Goal: Task Accomplishment & Management: Use online tool/utility

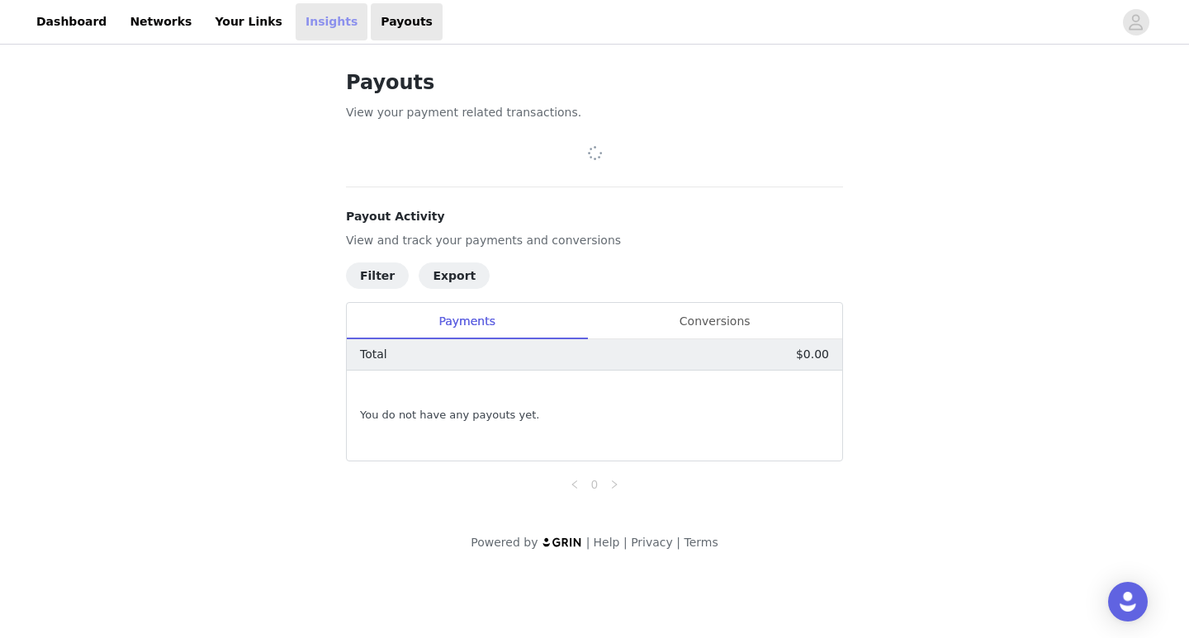
click at [298, 26] on link "Insights" at bounding box center [332, 21] width 72 height 37
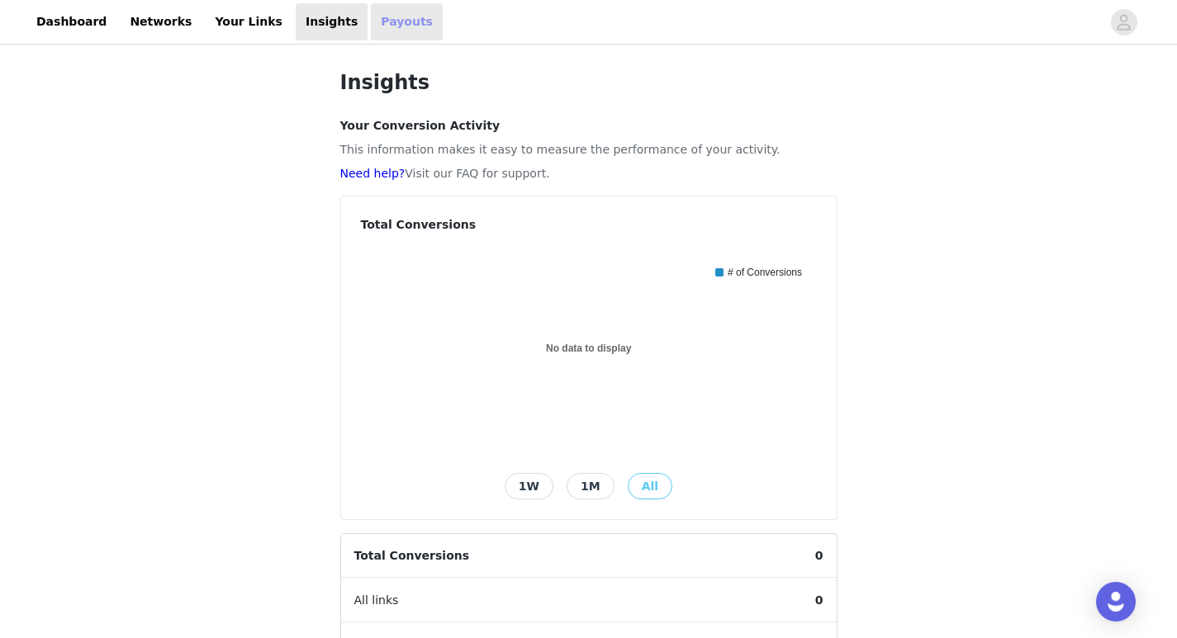
click at [371, 24] on link "Payouts" at bounding box center [407, 21] width 72 height 37
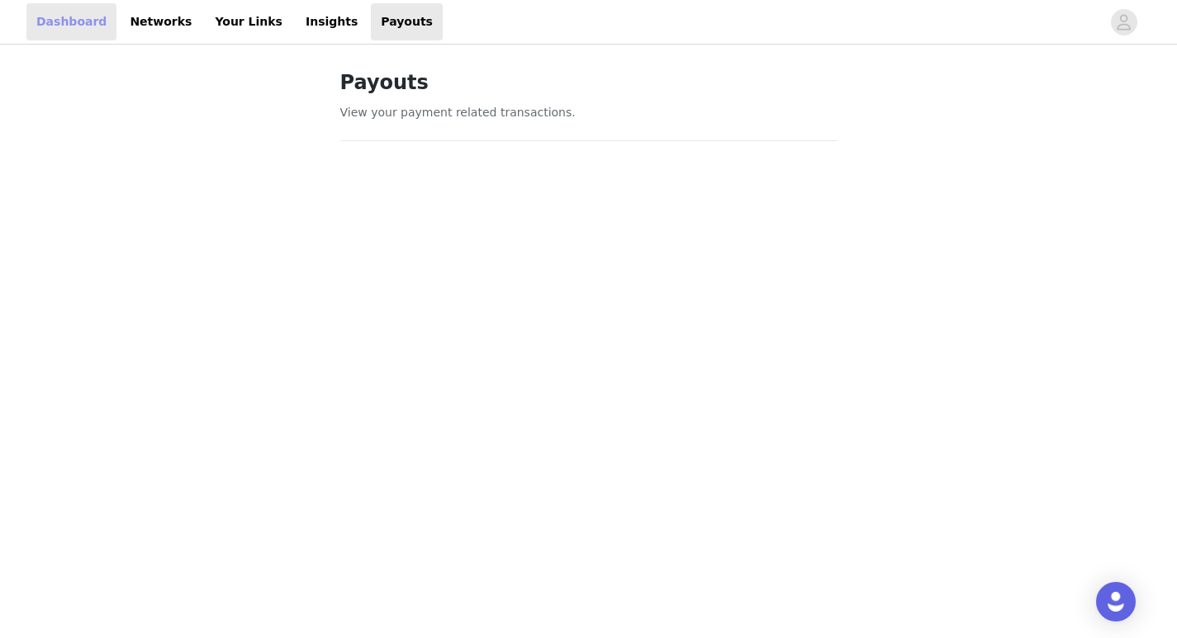
click at [70, 23] on link "Dashboard" at bounding box center [71, 21] width 90 height 37
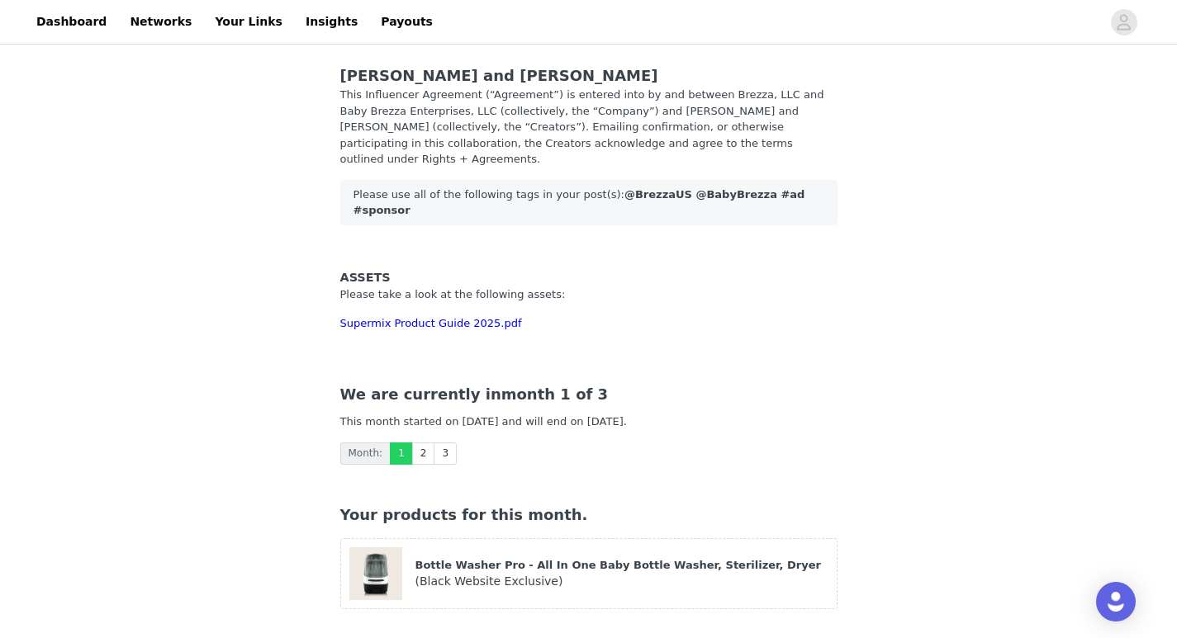
scroll to position [44, 0]
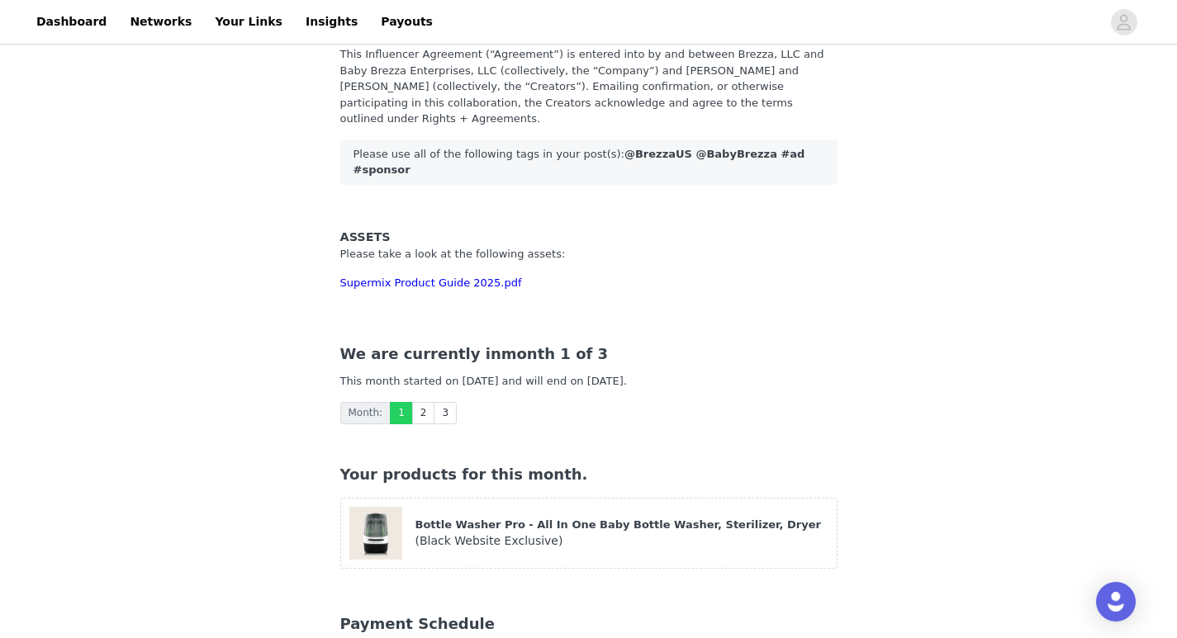
drag, startPoint x: 455, startPoint y: 344, endPoint x: 667, endPoint y: 347, distance: 212.3
click at [627, 375] on span "This month started on [DATE] and will end on [DATE]." at bounding box center [483, 381] width 287 height 12
copy span "[DATE] and will end on [DATE]"
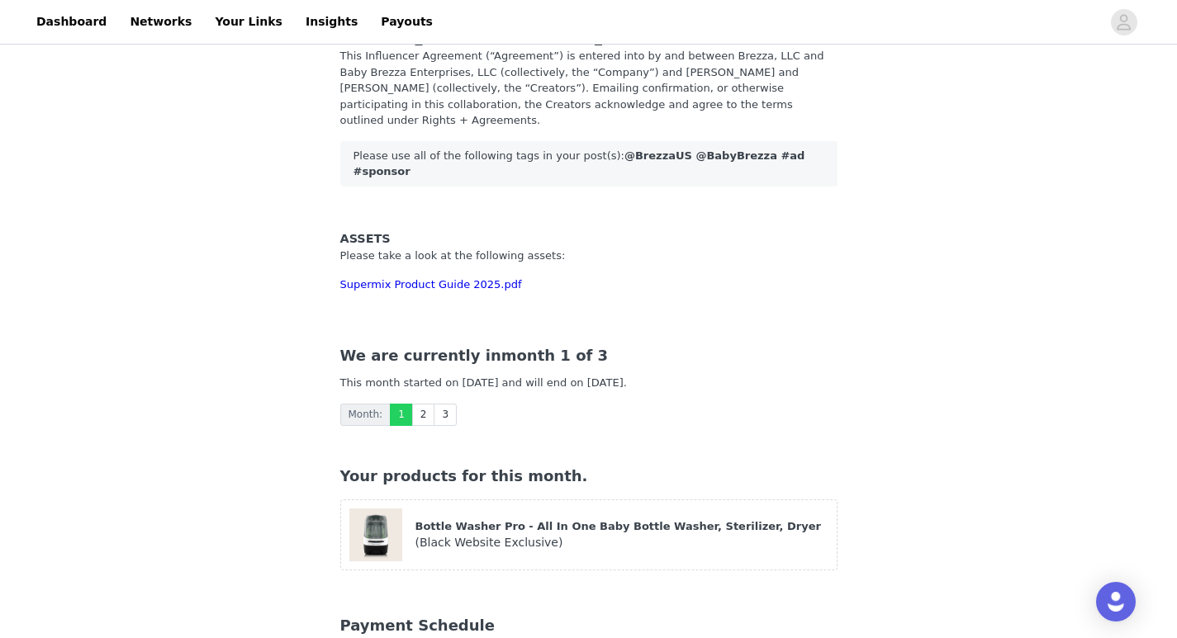
scroll to position [0, 0]
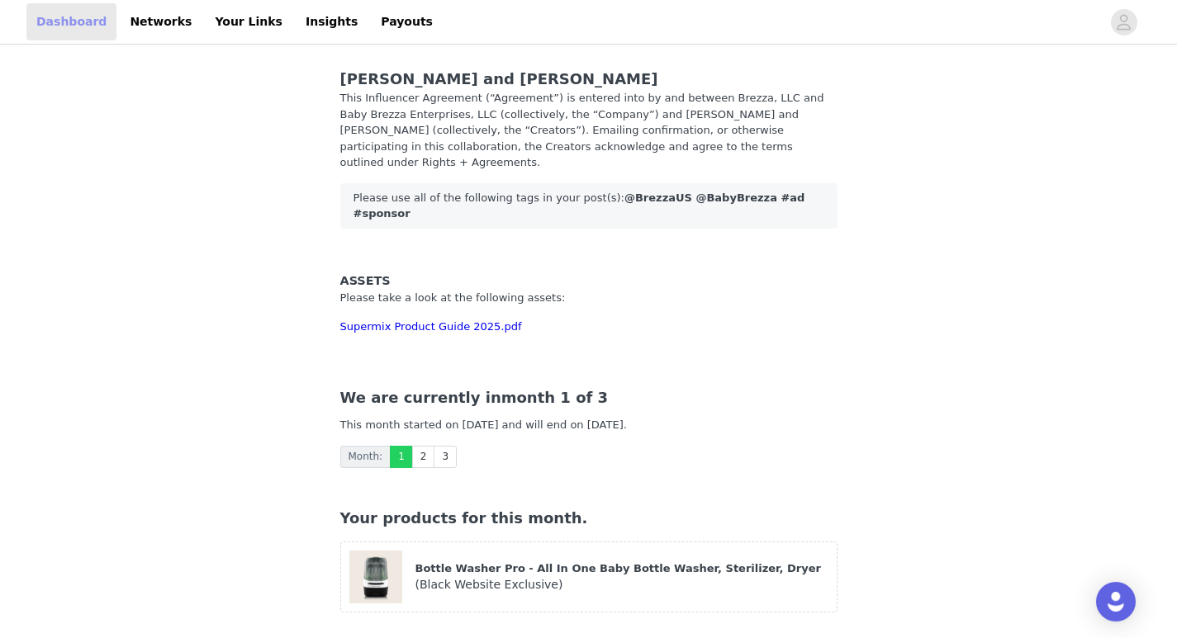
click at [55, 26] on link "Dashboard" at bounding box center [71, 21] width 90 height 37
click at [152, 13] on link "Networks" at bounding box center [161, 21] width 82 height 37
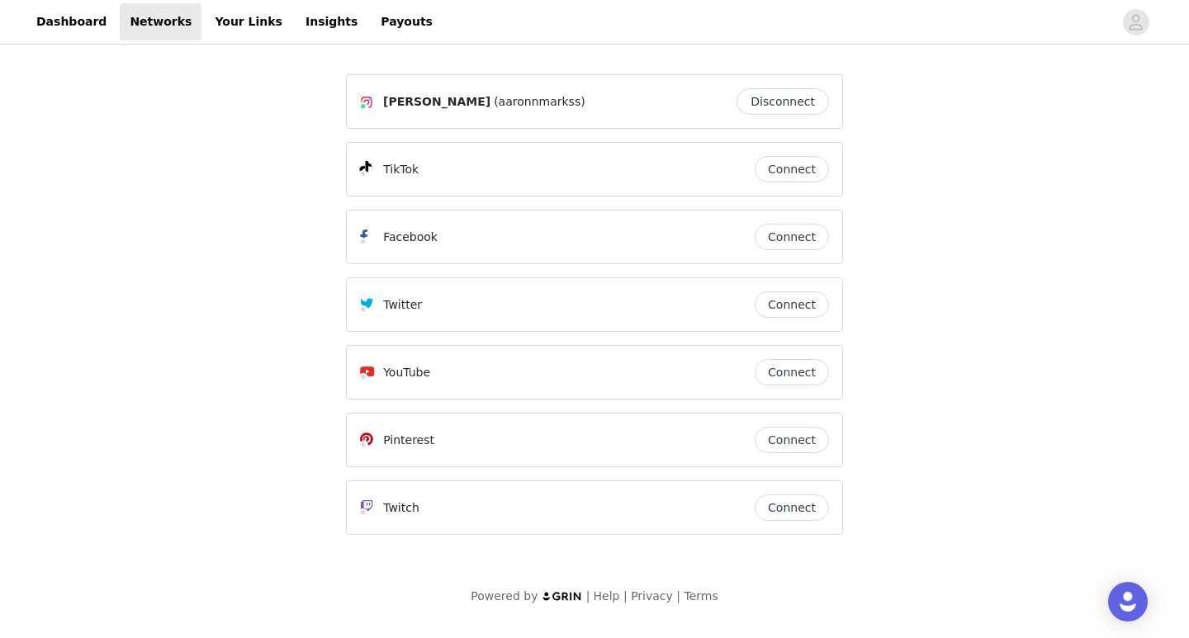
click at [792, 171] on button "Connect" at bounding box center [792, 169] width 74 height 26
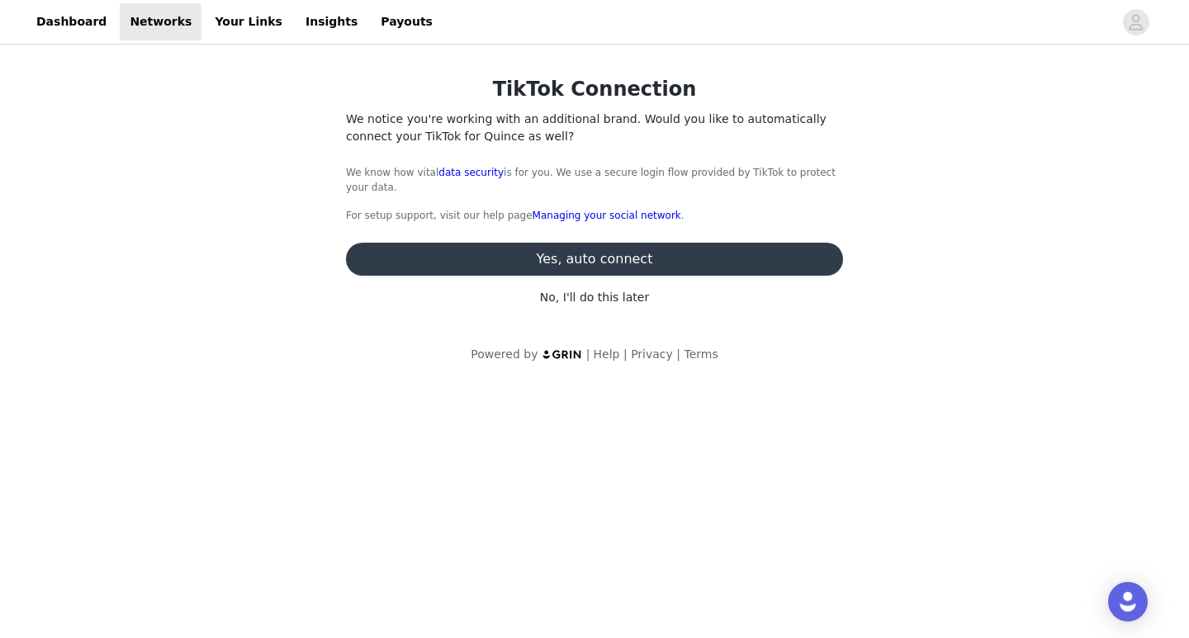
click at [595, 261] on button "Yes, auto connect" at bounding box center [594, 259] width 497 height 33
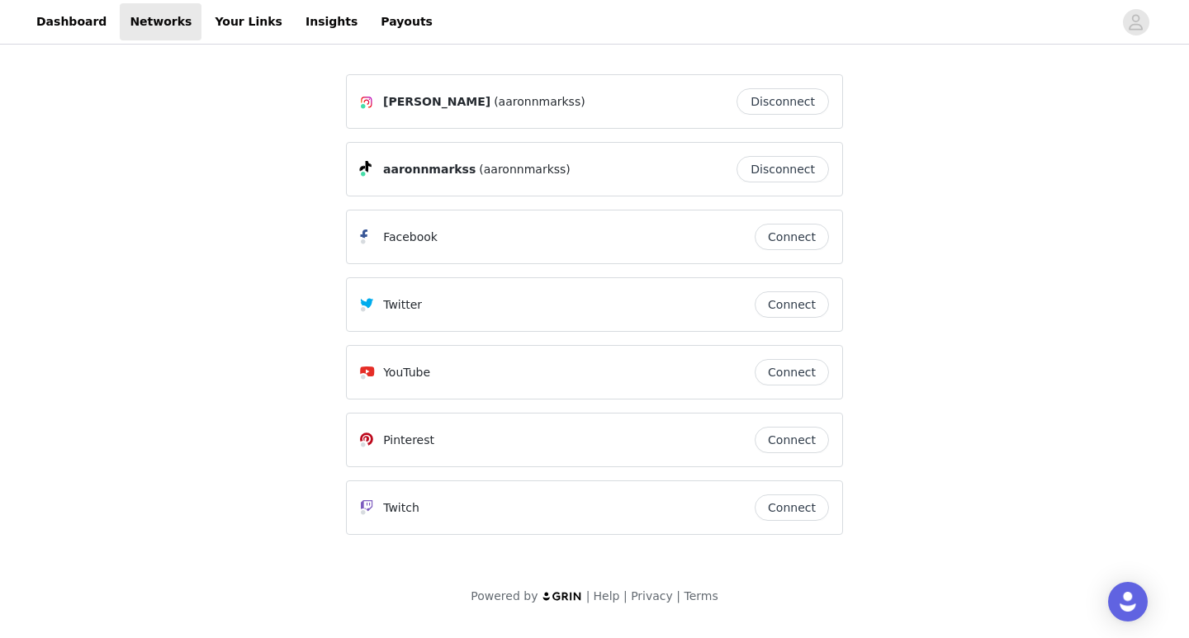
click at [799, 368] on button "Connect" at bounding box center [792, 372] width 74 height 26
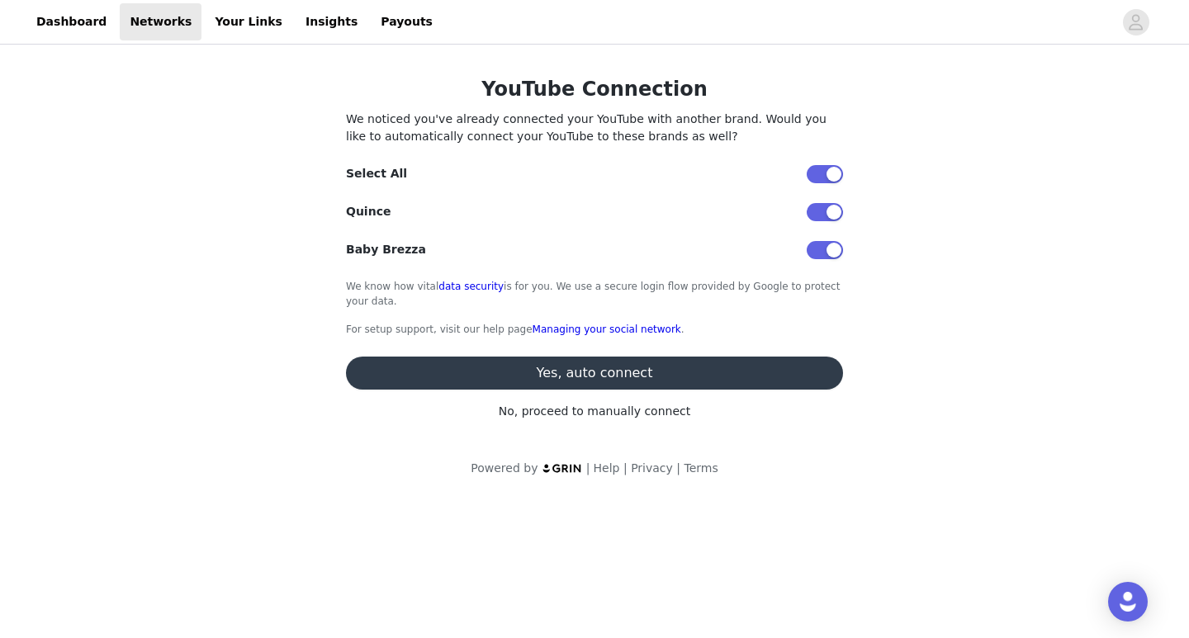
click at [624, 371] on button "Yes, auto connect" at bounding box center [594, 373] width 497 height 33
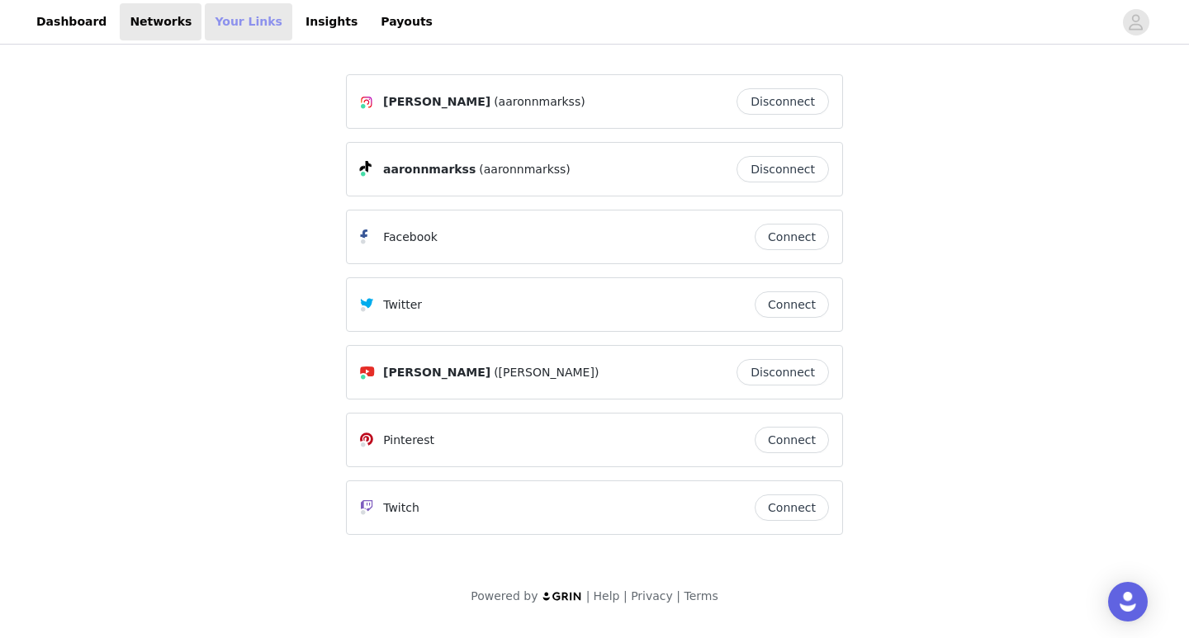
click at [222, 26] on link "Your Links" at bounding box center [249, 21] width 88 height 37
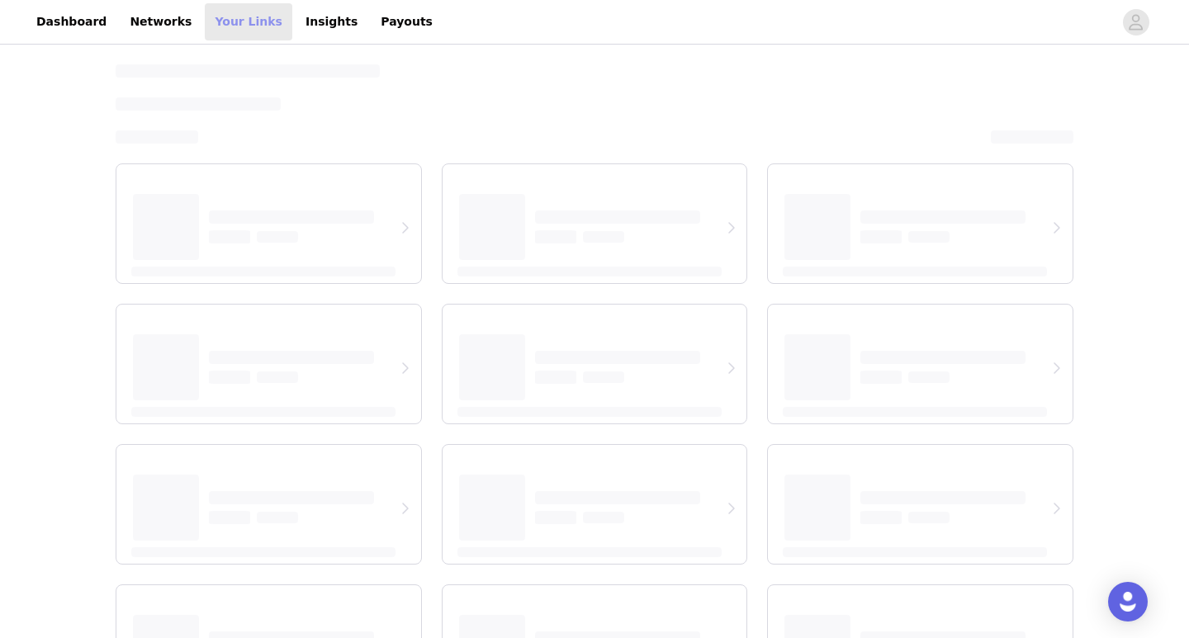
select select "12"
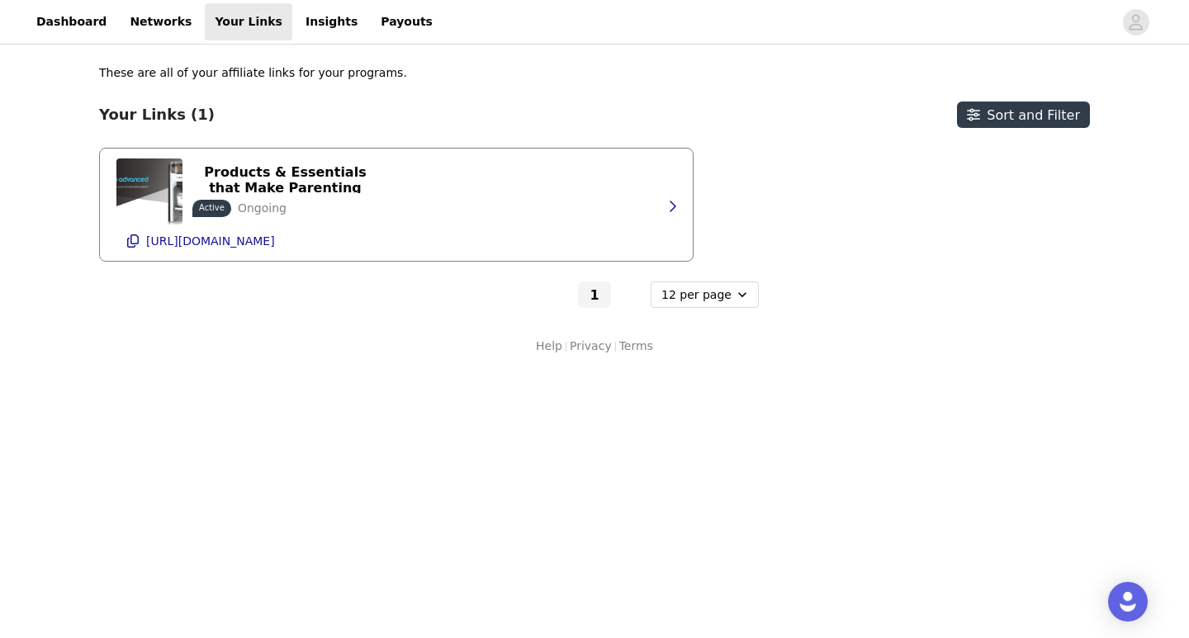
click at [422, 187] on div "Baby Brezza | Baby Products & Essentials that Make Parenting Easier Active Ongo…" at bounding box center [396, 205] width 560 height 112
click at [676, 208] on icon "button" at bounding box center [672, 206] width 13 height 13
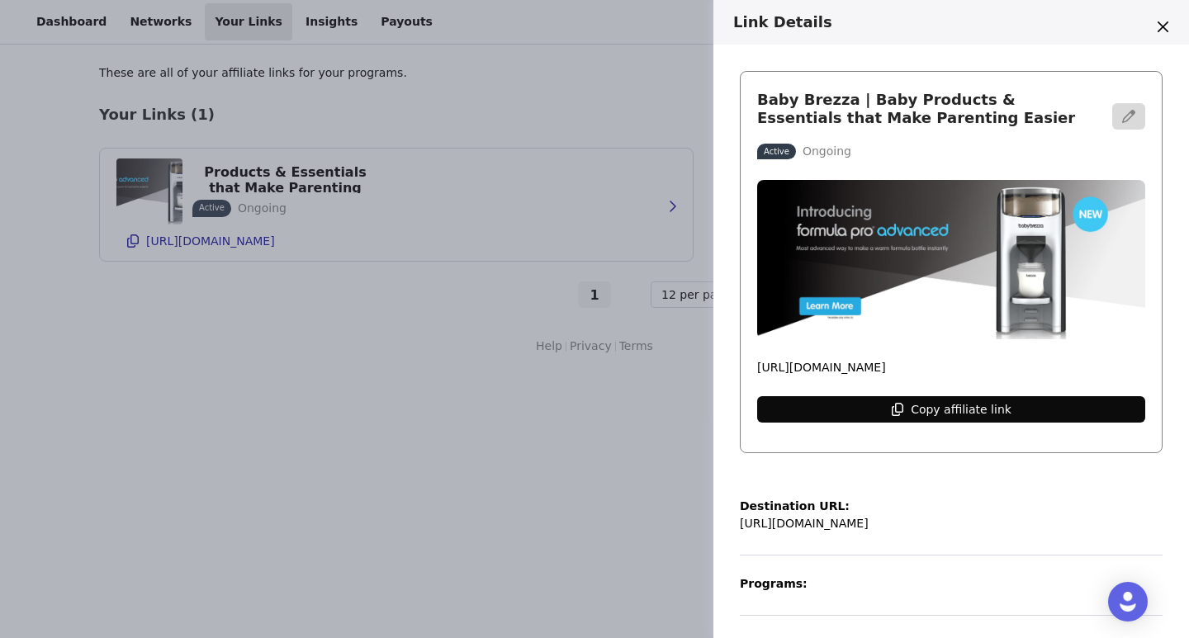
click at [994, 408] on p "Copy affiliate link" at bounding box center [961, 409] width 101 height 13
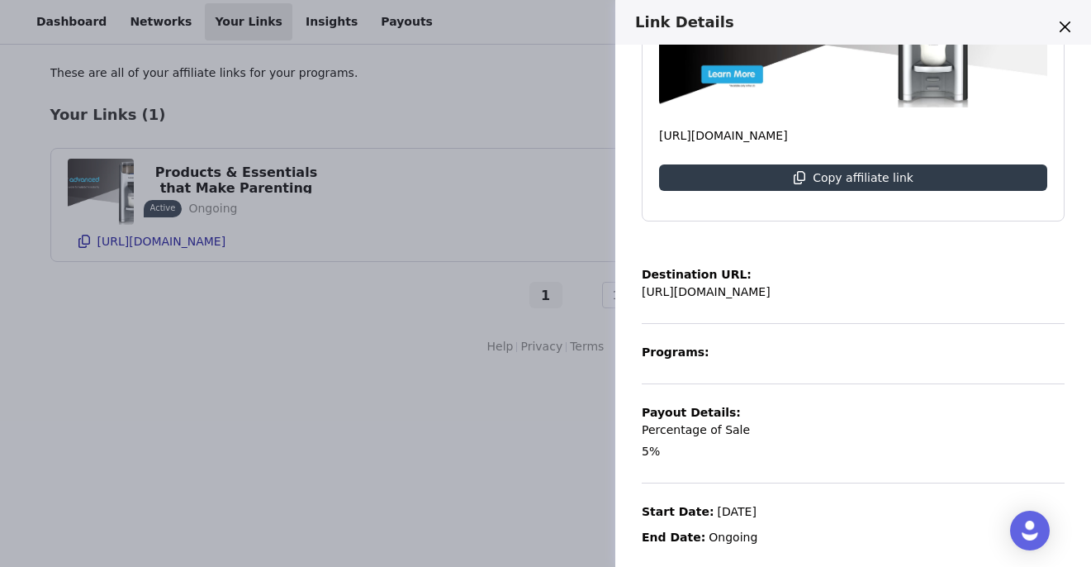
scroll to position [70, 0]
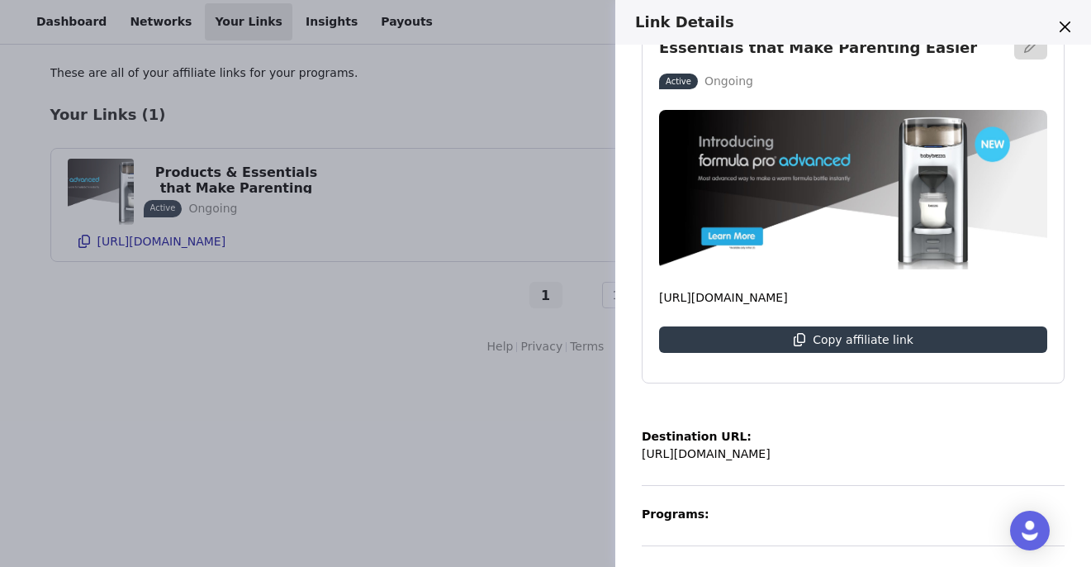
click at [395, 236] on div "Link Details Baby Brezza | Baby Products & Essentials that Make Parenting Easie…" at bounding box center [545, 283] width 1091 height 567
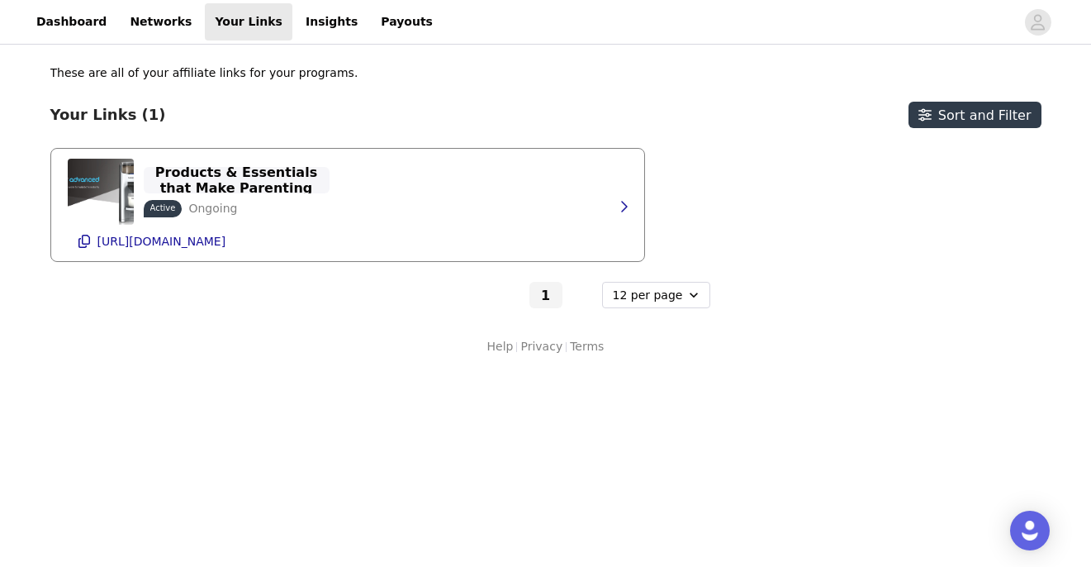
click at [225, 183] on p "Baby Brezza | Baby Products & Essentials that Make Parenting Easier" at bounding box center [237, 180] width 166 height 63
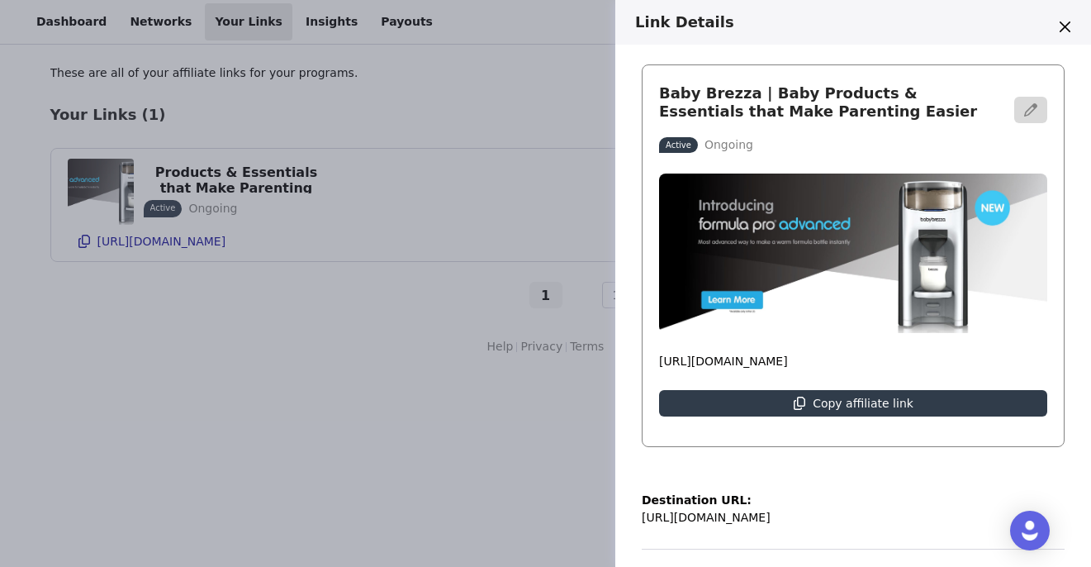
scroll to position [10, 0]
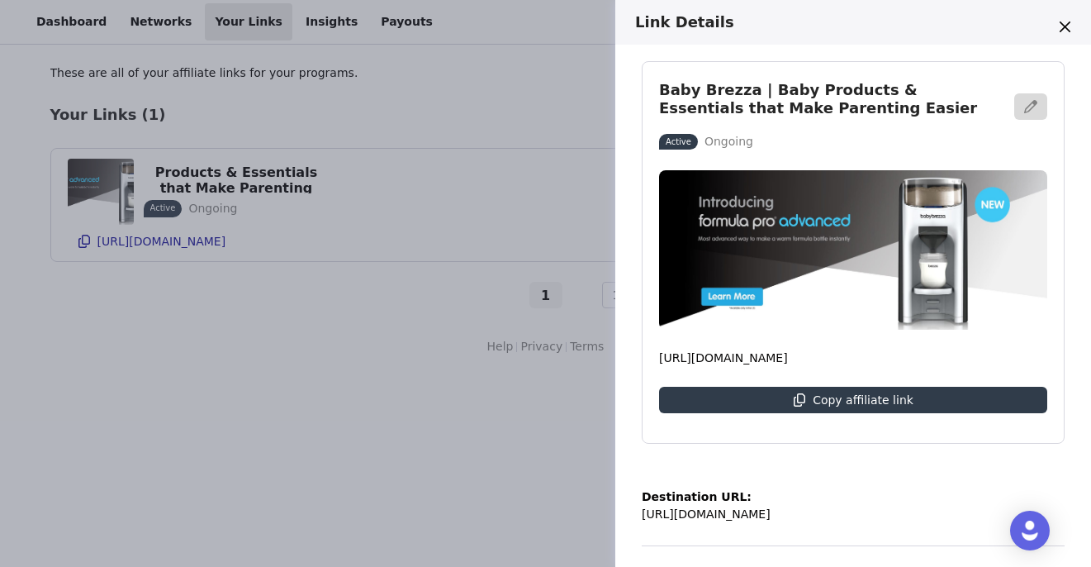
click at [436, 319] on div "Link Details Baby Brezza | Baby Products & Essentials that Make Parenting Easie…" at bounding box center [545, 283] width 1091 height 567
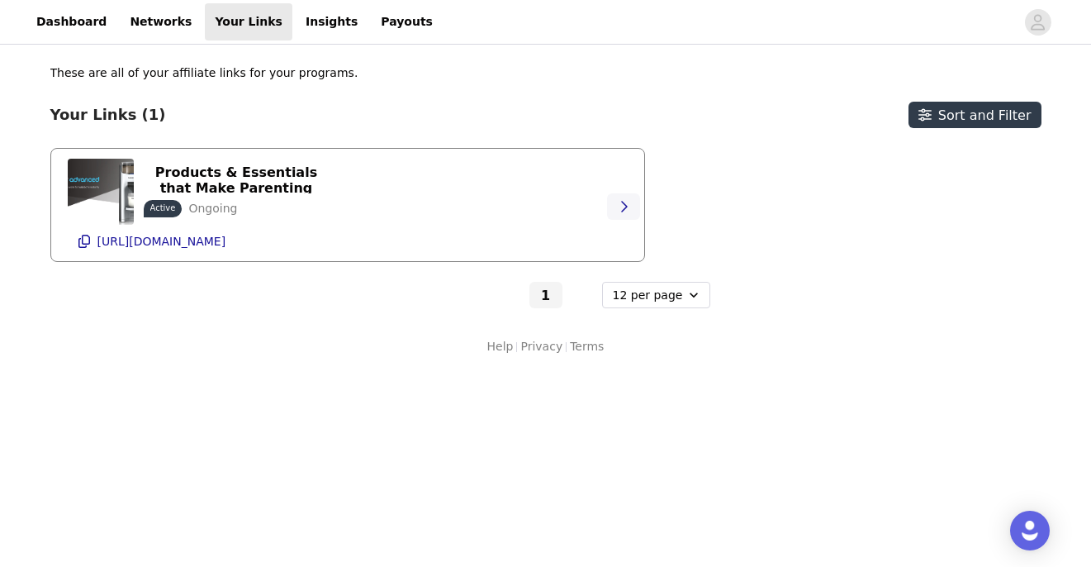
click at [623, 208] on icon "button" at bounding box center [623, 206] width 13 height 13
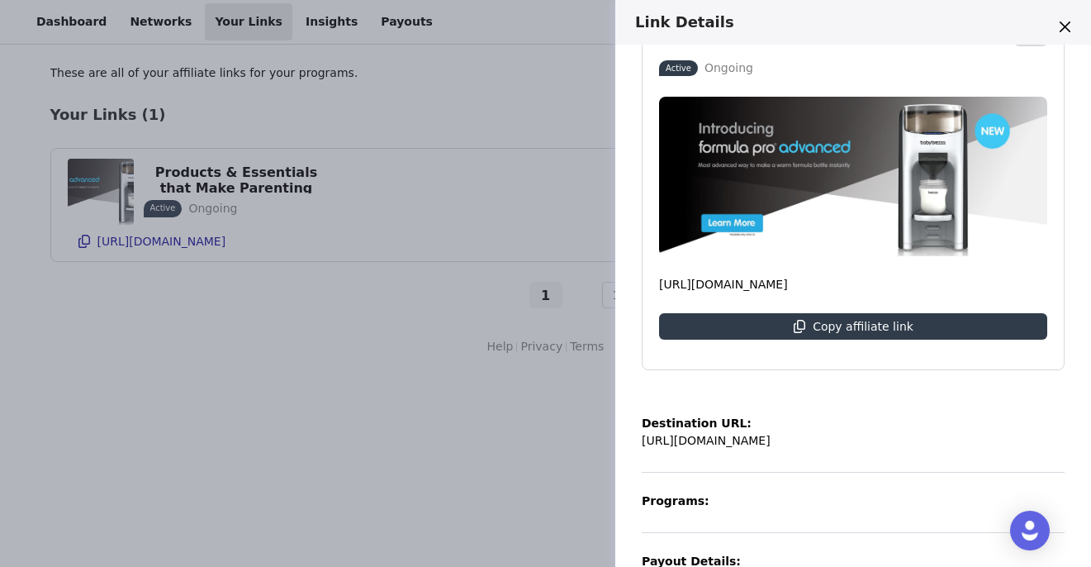
scroll to position [0, 0]
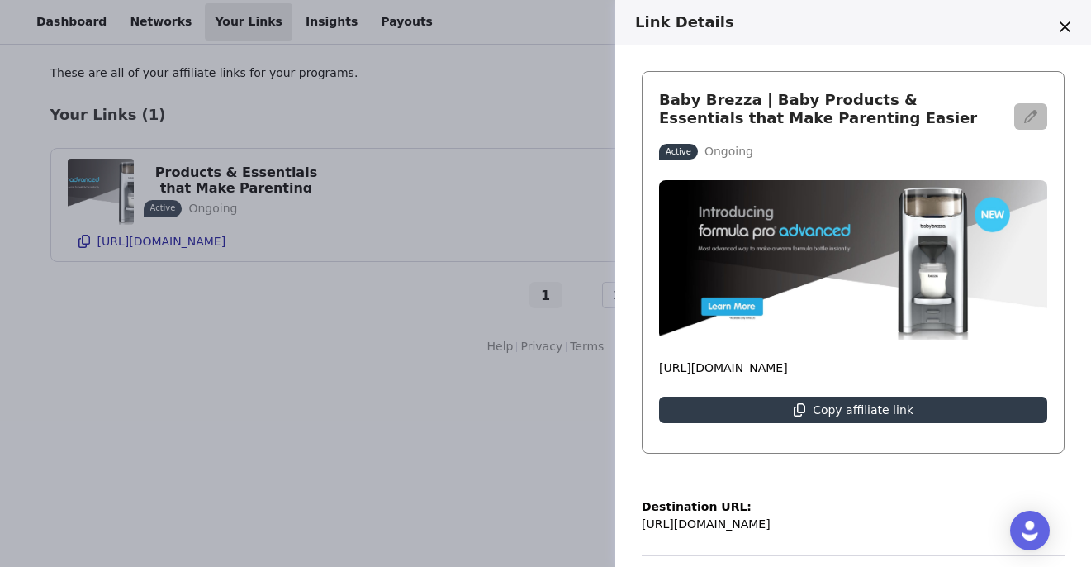
click at [1024, 114] on icon "button" at bounding box center [1030, 116] width 13 height 13
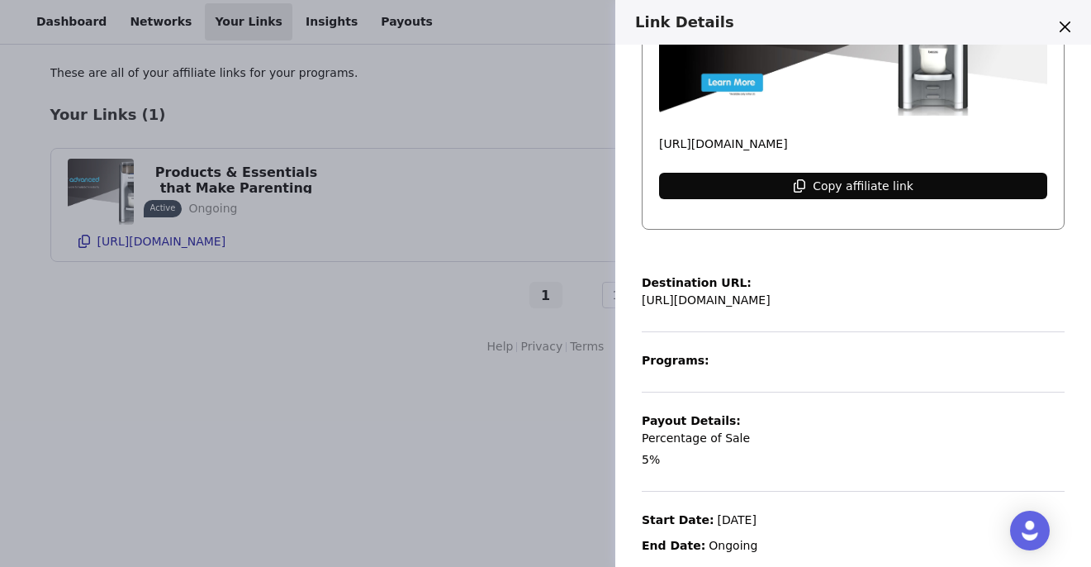
scroll to position [245, 0]
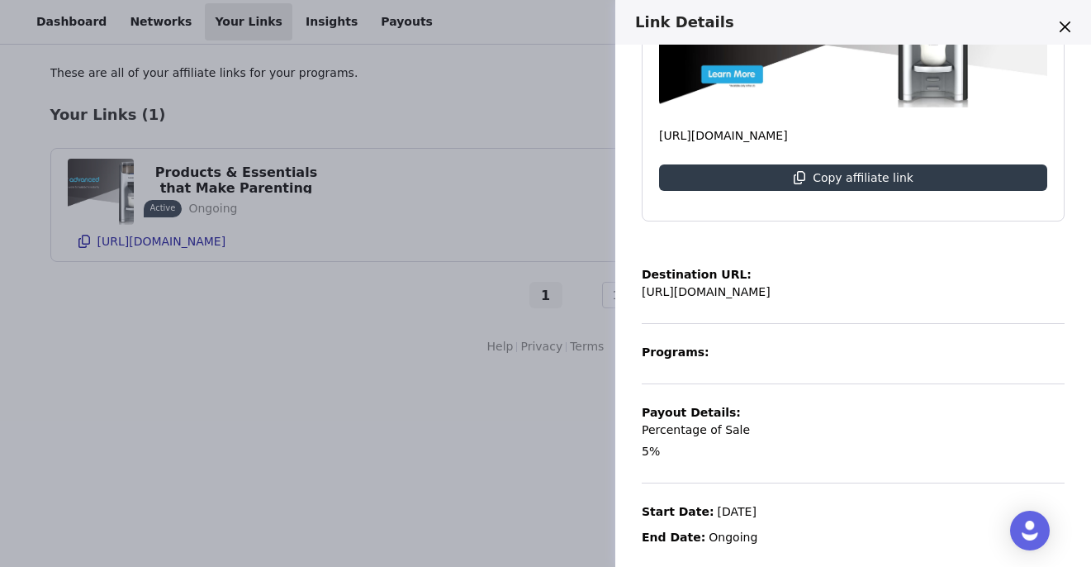
click at [713, 286] on p "[URL][DOMAIN_NAME]" at bounding box center [706, 291] width 129 height 17
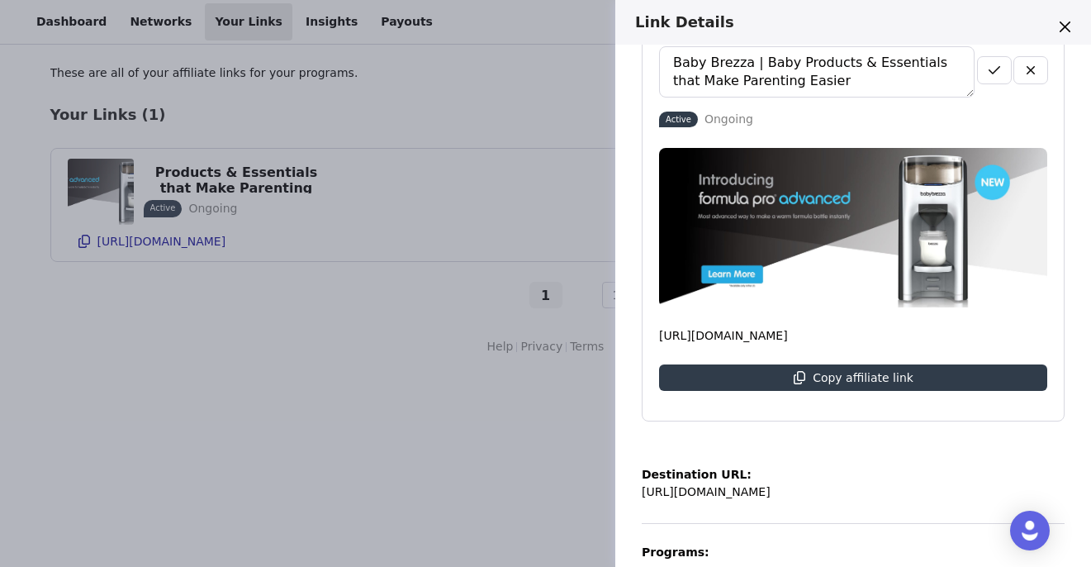
scroll to position [0, 0]
